Goal: Task Accomplishment & Management: Use online tool/utility

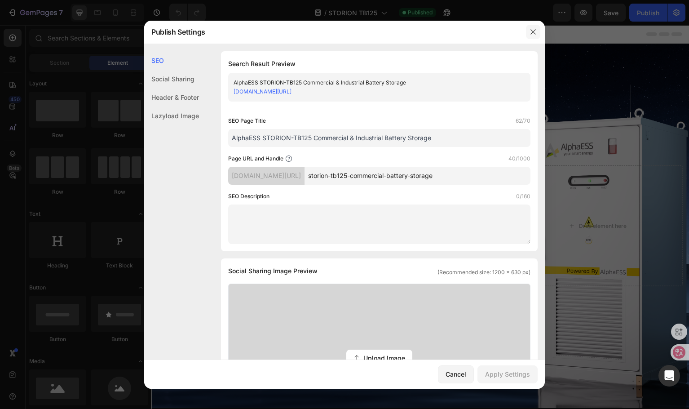
click at [532, 35] on button "button" at bounding box center [533, 32] width 14 height 14
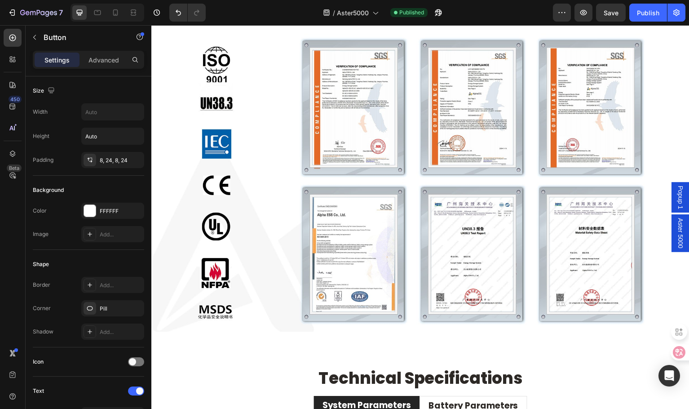
scroll to position [2200, 0]
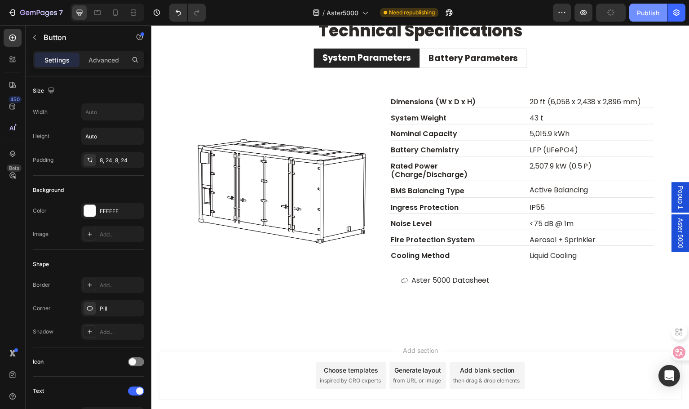
click at [650, 16] on div "Publish" at bounding box center [648, 12] width 22 height 9
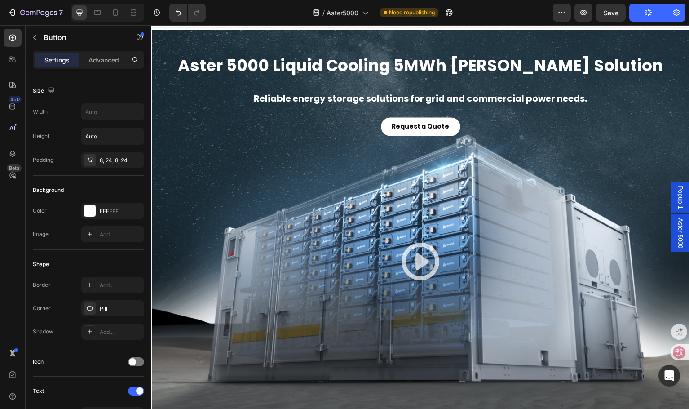
scroll to position [0, 0]
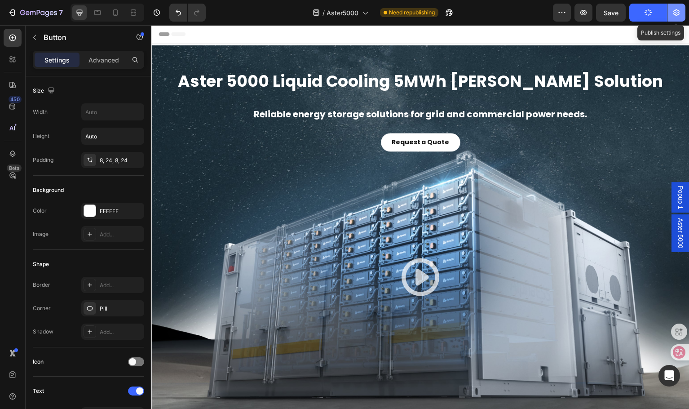
click at [679, 13] on icon "button" at bounding box center [676, 12] width 6 height 7
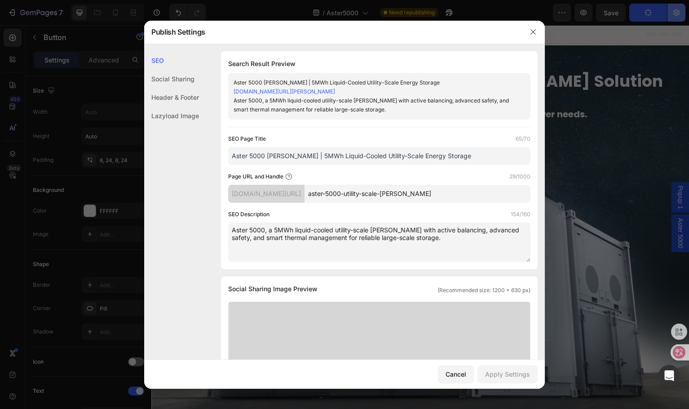
click at [679, 14] on div at bounding box center [344, 204] width 689 height 409
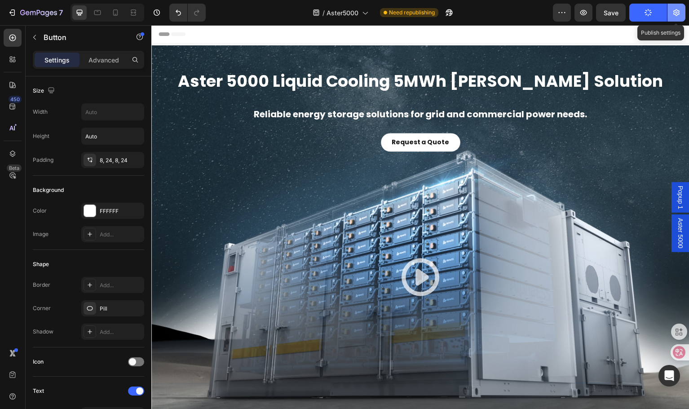
click at [678, 14] on icon "button" at bounding box center [676, 12] width 9 height 9
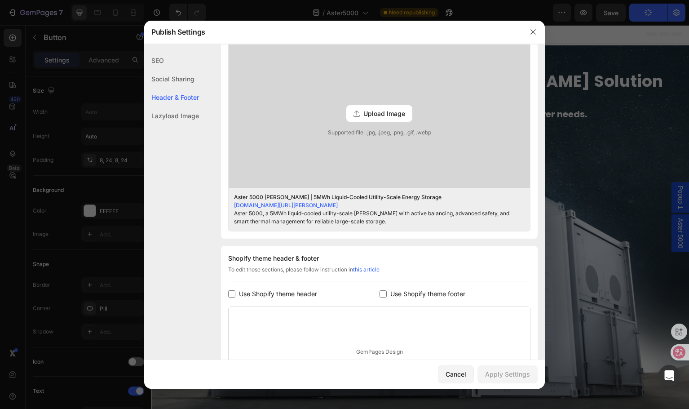
scroll to position [374, 0]
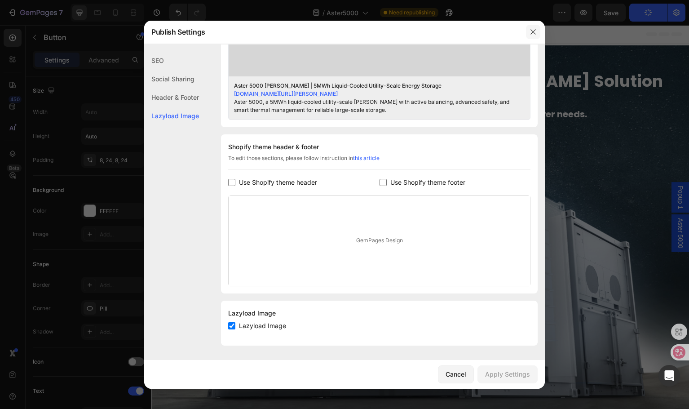
click at [536, 34] on icon "button" at bounding box center [532, 31] width 7 height 7
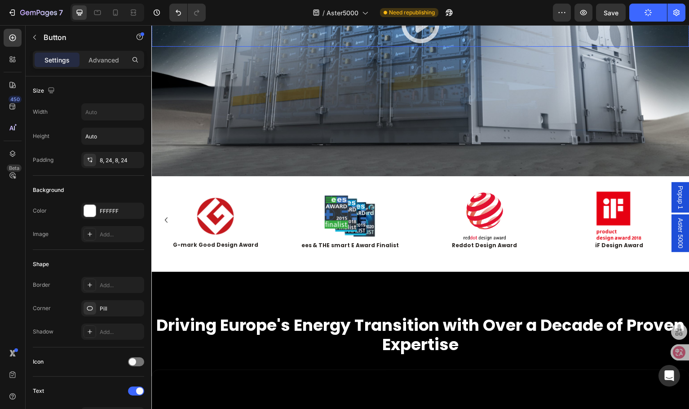
scroll to position [269, 0]
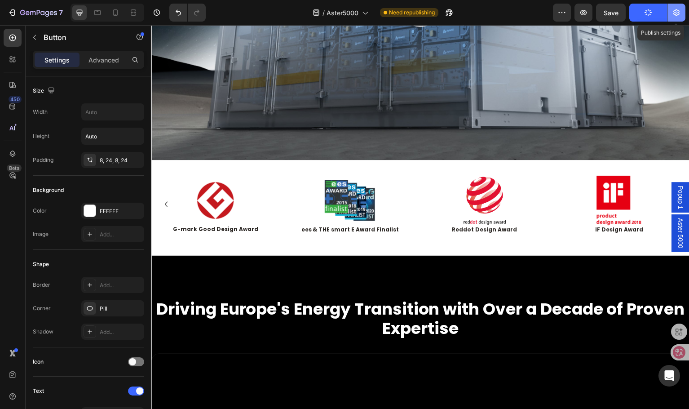
click at [681, 13] on button "button" at bounding box center [676, 13] width 18 height 18
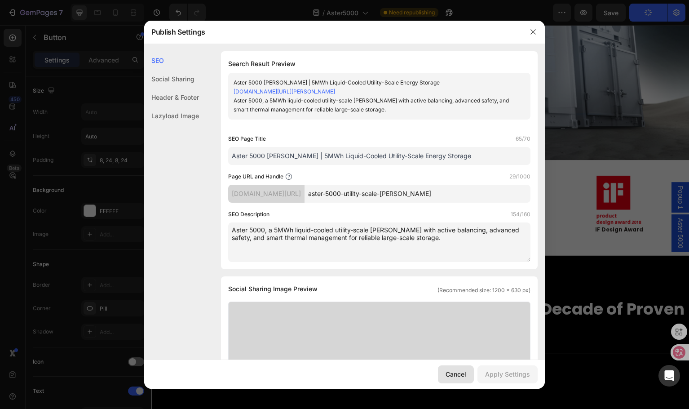
click at [467, 376] on button "Cancel" at bounding box center [456, 374] width 36 height 18
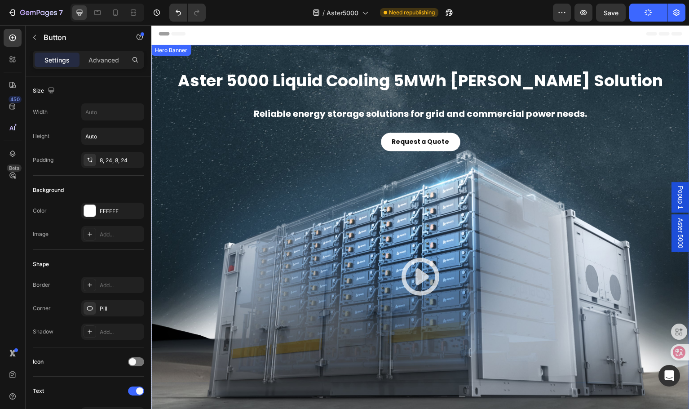
scroll to position [0, 0]
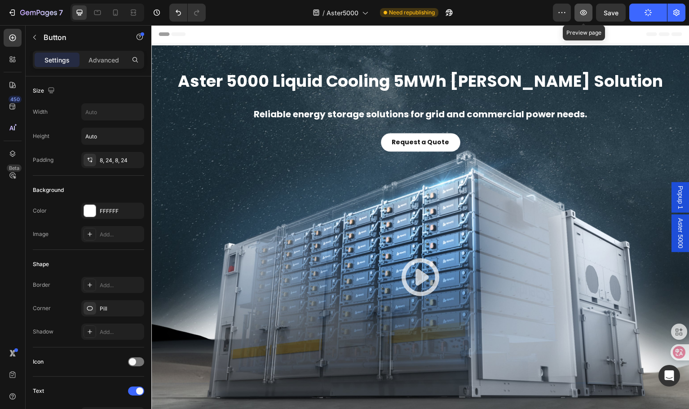
click at [583, 13] on icon "button" at bounding box center [583, 12] width 9 height 9
click at [419, 139] on strong "Request a Quote" at bounding box center [421, 142] width 58 height 9
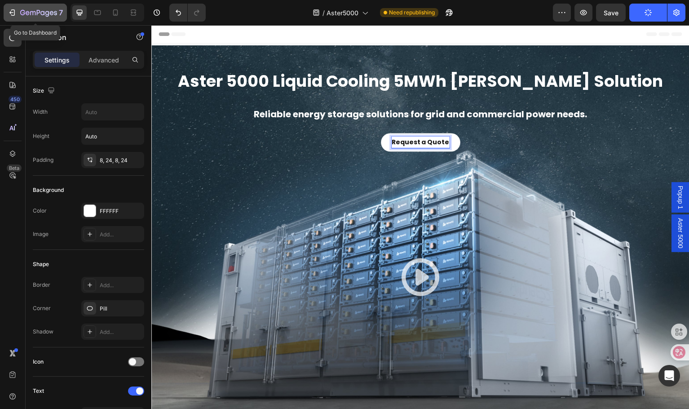
click at [13, 12] on icon "button" at bounding box center [12, 12] width 9 height 9
